Goal: Task Accomplishment & Management: Use online tool/utility

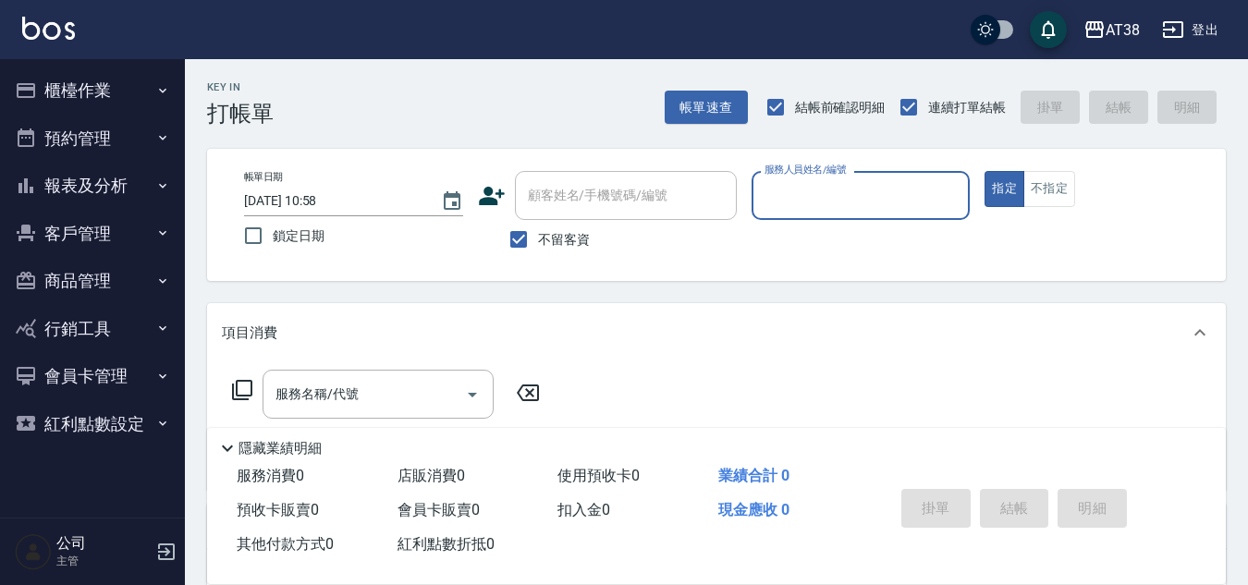
click at [67, 102] on button "櫃檯作業" at bounding box center [92, 91] width 170 height 48
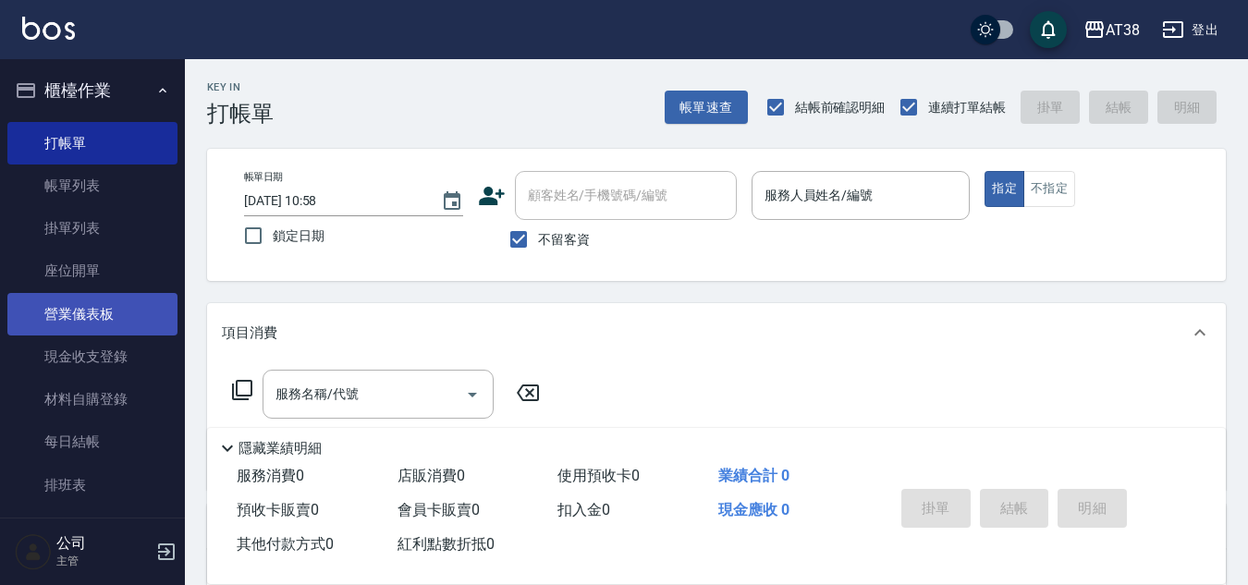
scroll to position [92, 0]
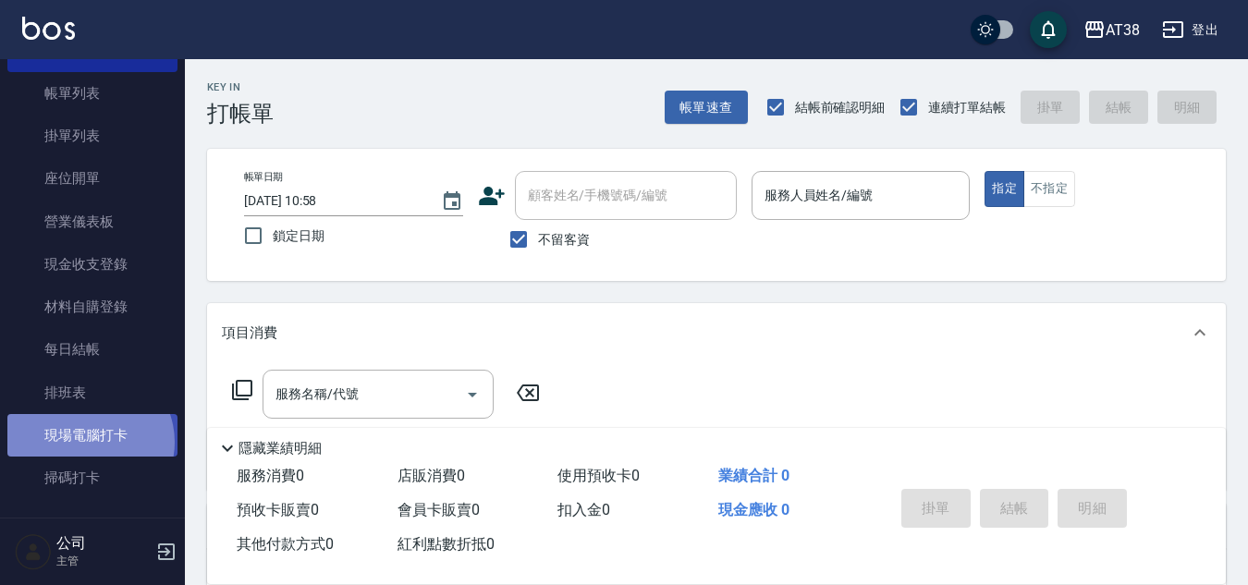
click at [87, 443] on link "現場電腦打卡" at bounding box center [92, 435] width 170 height 43
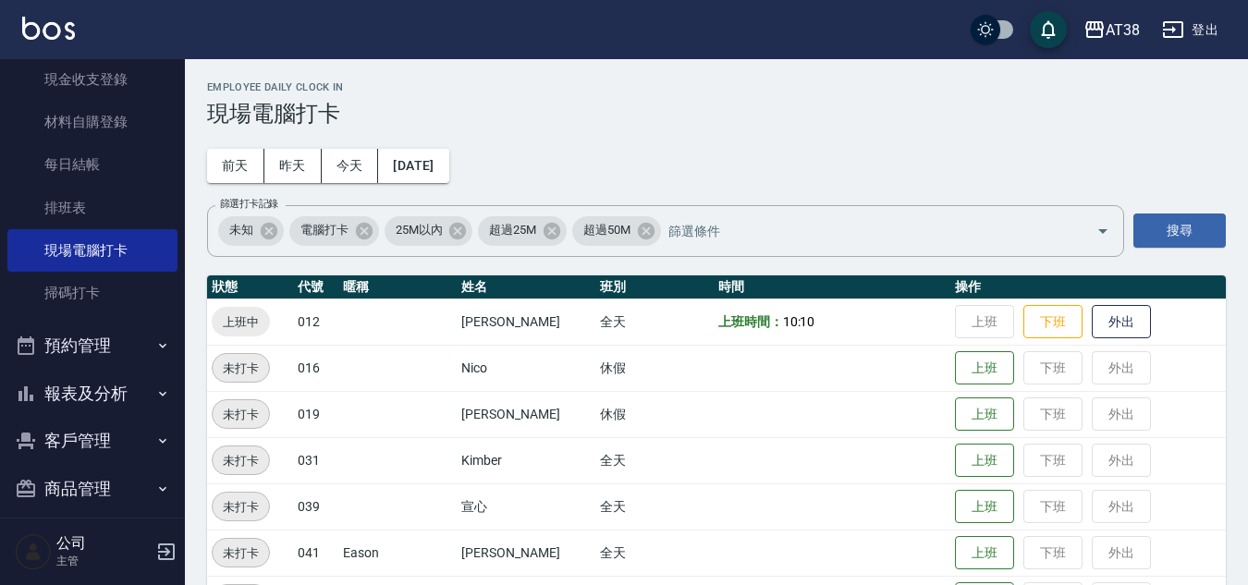
scroll to position [60, 0]
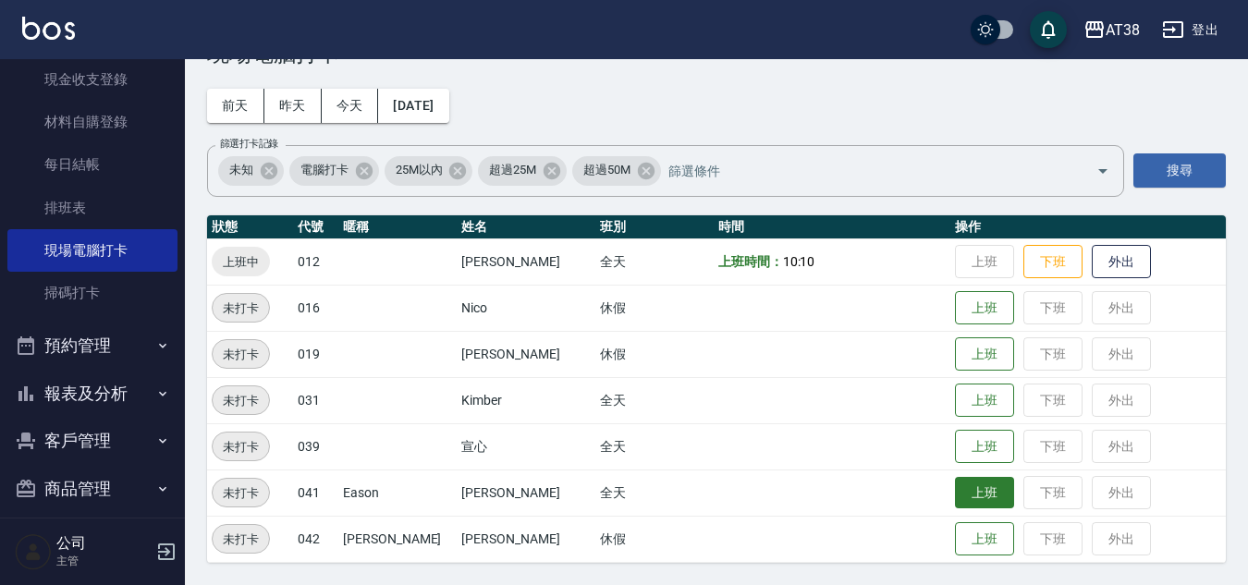
click at [955, 498] on button "上班" at bounding box center [984, 493] width 59 height 32
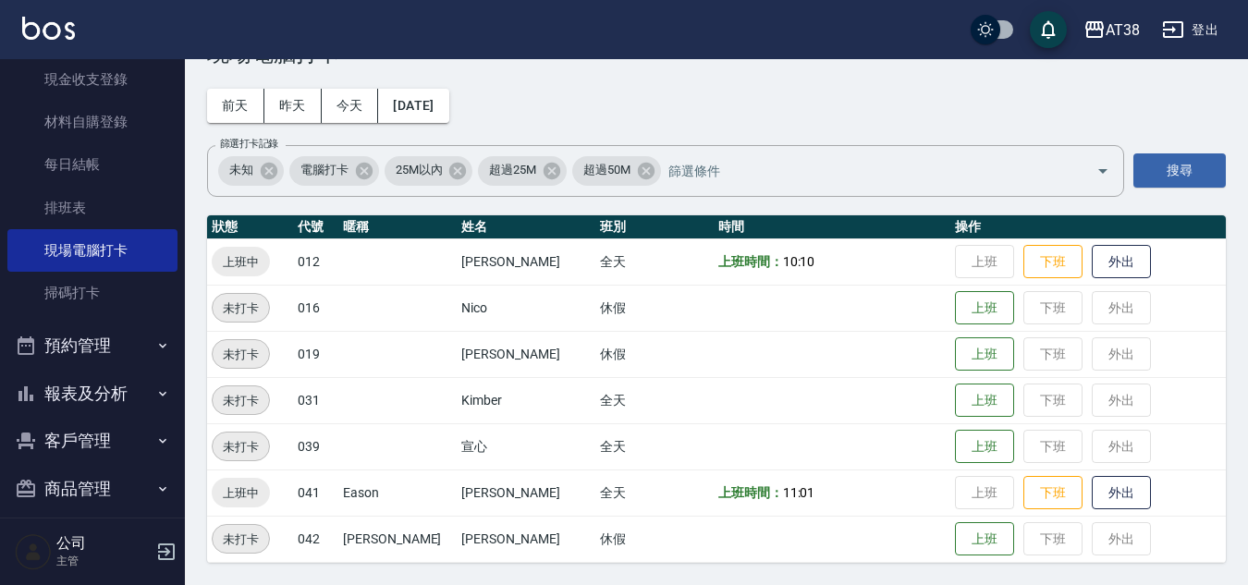
drag, startPoint x: 1128, startPoint y: 485, endPoint x: 1142, endPoint y: 362, distance: 123.7
click at [1127, 463] on tbody "上班中 012 [PERSON_NAME]天 上班時間： 10:10 上班 下班 外出 未打卡 016 Nico 休假 上班 下班 外出 未打卡 019 [P…" at bounding box center [716, 400] width 1019 height 324
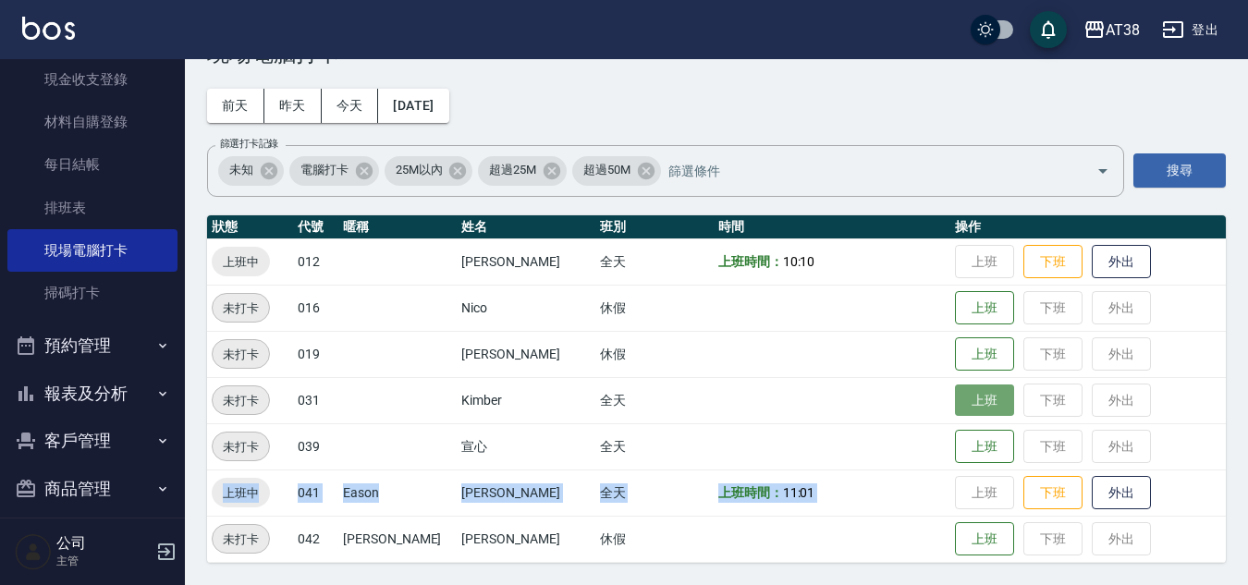
click at [955, 400] on button "上班" at bounding box center [984, 401] width 59 height 32
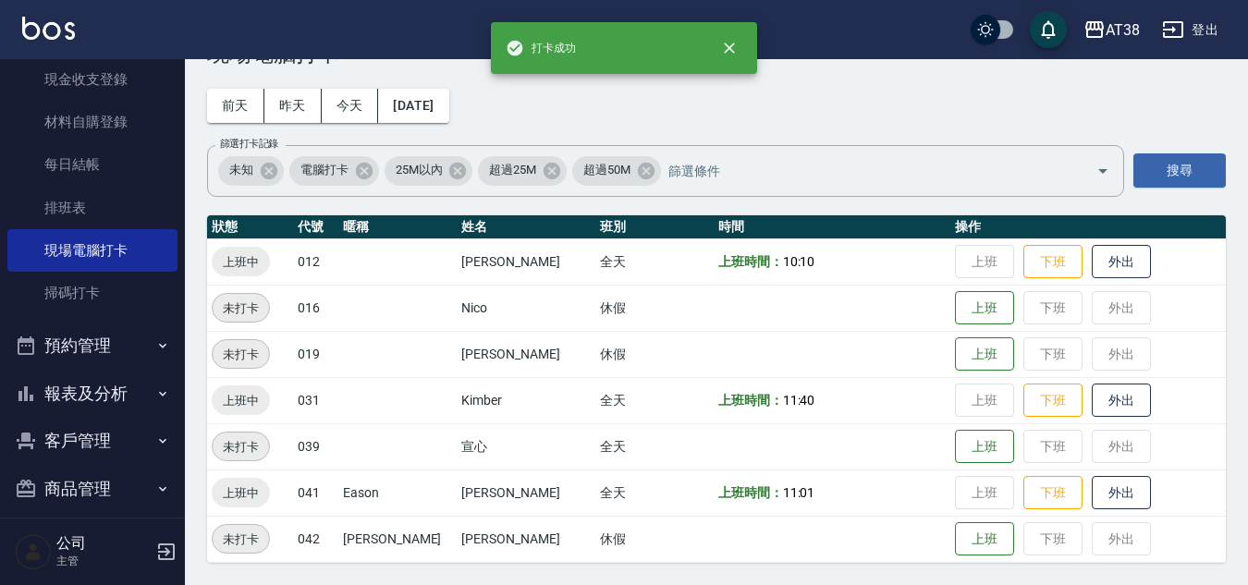
click at [905, 112] on div "Employee Daily Clock In 現場電腦打卡 [DATE] [DATE] [DATE] [DATE] 篩選打卡記錄 未知 電腦打卡 25M以內…" at bounding box center [716, 292] width 1063 height 586
